Goal: Complete application form

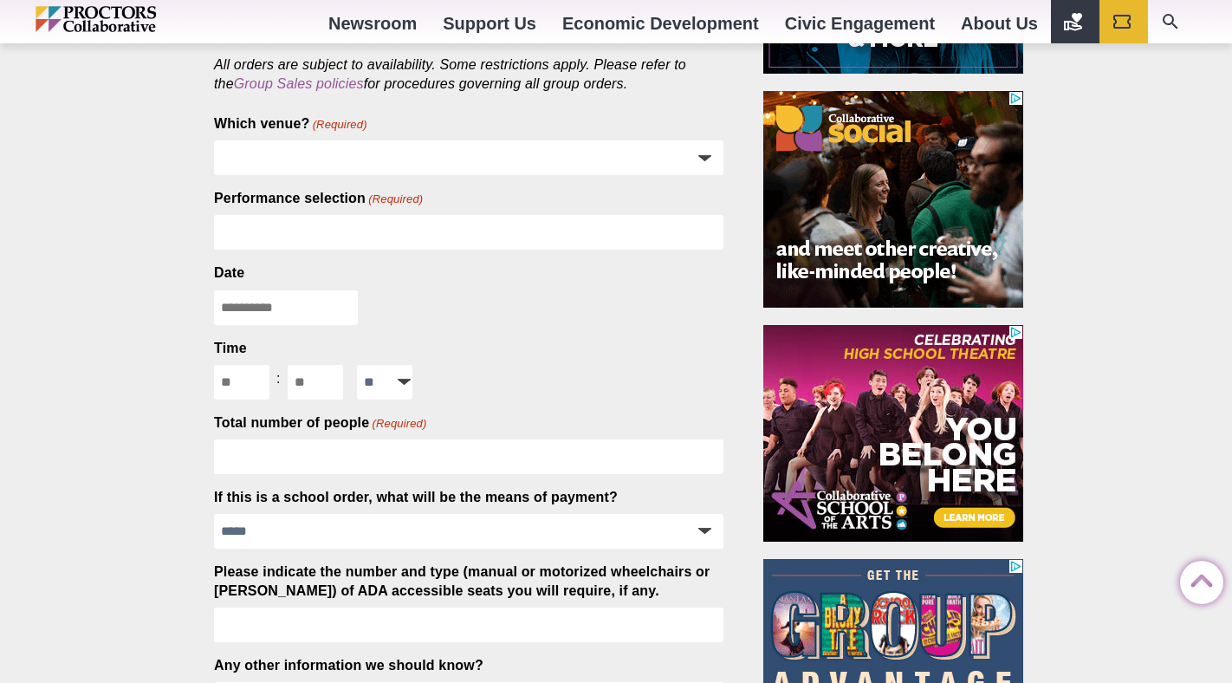
scroll to position [543, 0]
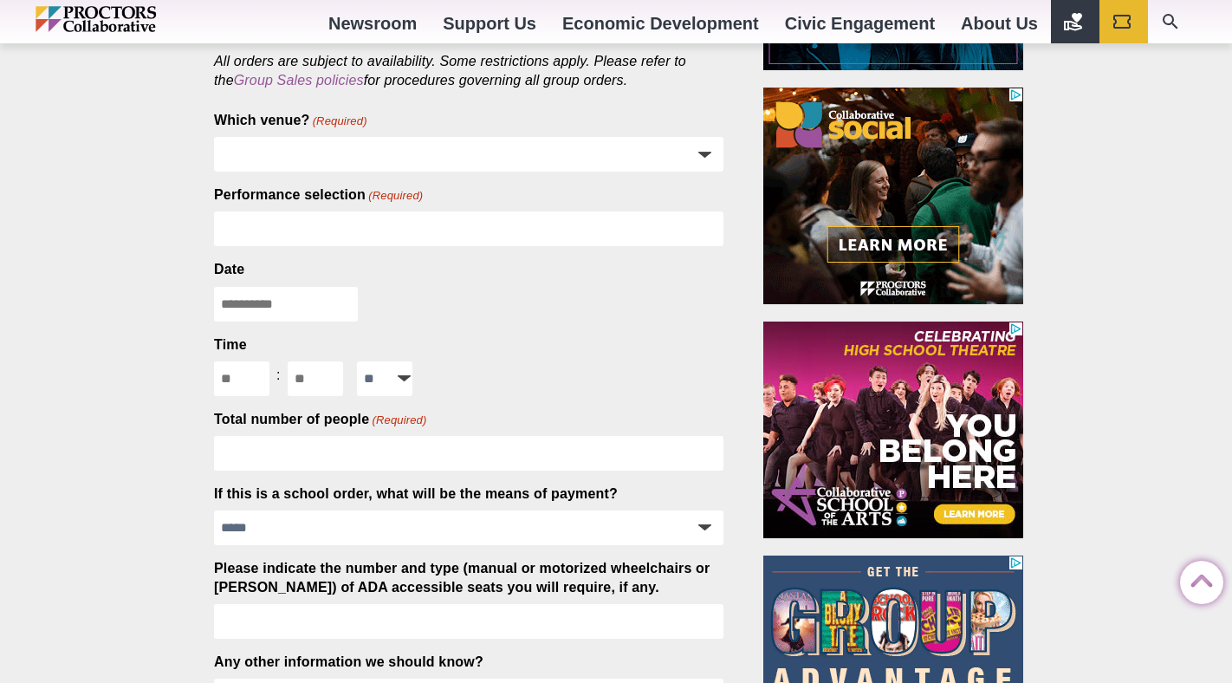
click at [643, 237] on input "Performance selection (Required)" at bounding box center [469, 228] width 510 height 35
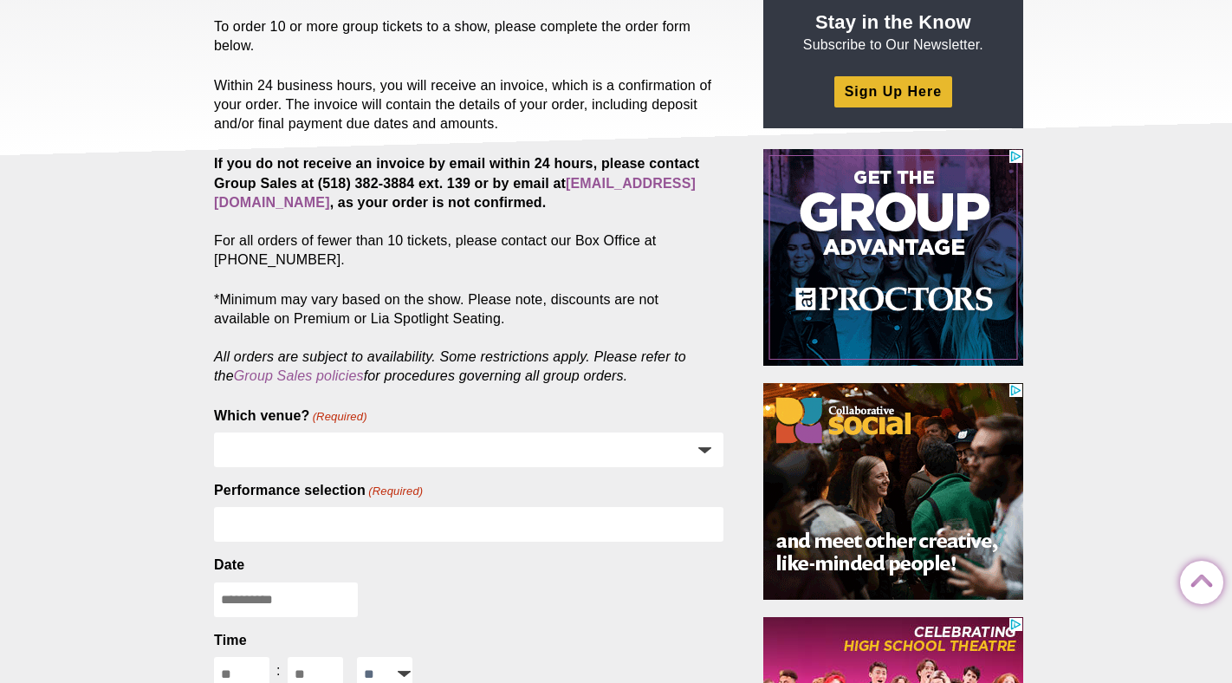
scroll to position [0, 0]
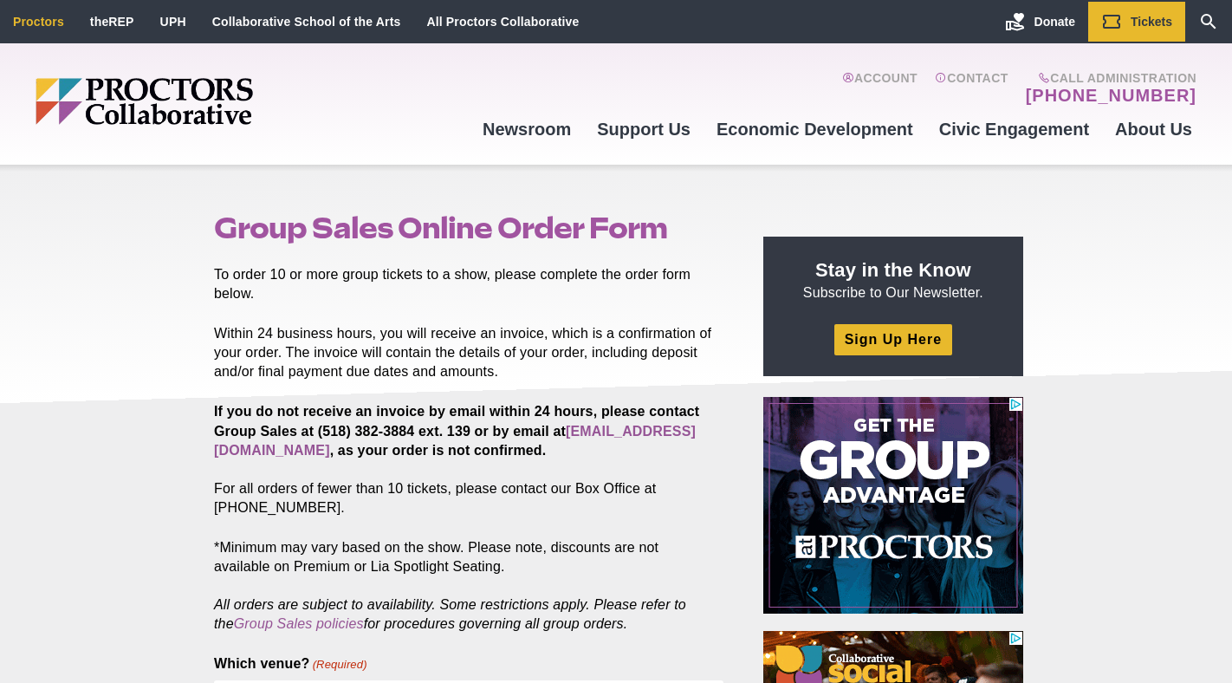
click at [62, 23] on link "Proctors" at bounding box center [38, 22] width 51 height 14
